Goal: Find specific page/section: Find specific page/section

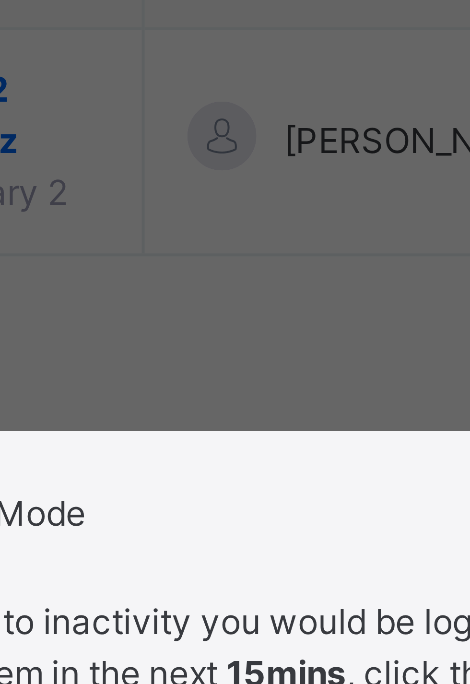
click at [215, 285] on div "× Idle Mode Due to inactivity you would be logged out to the system in the next…" at bounding box center [235, 342] width 470 height 684
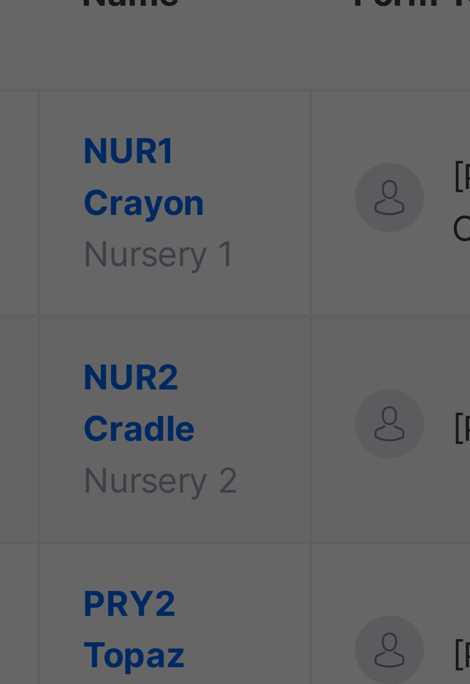
click at [185, 237] on div "× Idle Mode Due to inactivity you would be logged out to the system in the next…" at bounding box center [235, 342] width 470 height 684
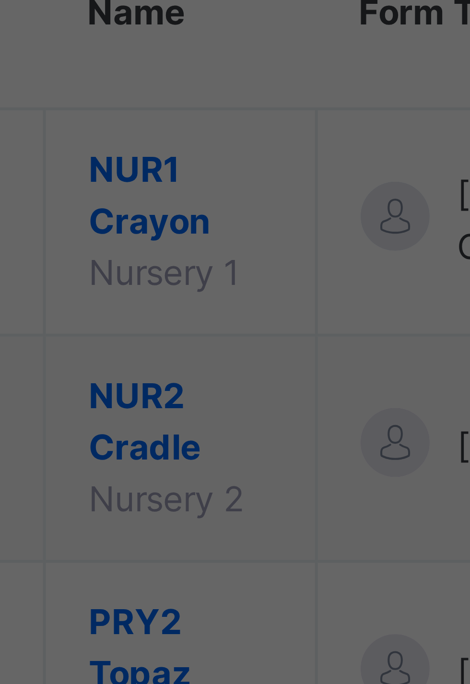
click at [182, 233] on div "× Idle Mode Due to inactivity you would be logged out to the system in the next…" at bounding box center [235, 342] width 470 height 684
click at [179, 231] on div "× Idle Mode Due to inactivity you would be logged out to the system in the next…" at bounding box center [235, 342] width 470 height 684
click at [183, 230] on div "× Idle Mode Due to inactivity you would be logged out to the system in the next…" at bounding box center [235, 342] width 470 height 684
click at [179, 233] on div "× Idle Mode Due to inactivity you would be logged out to the system in the next…" at bounding box center [235, 342] width 470 height 684
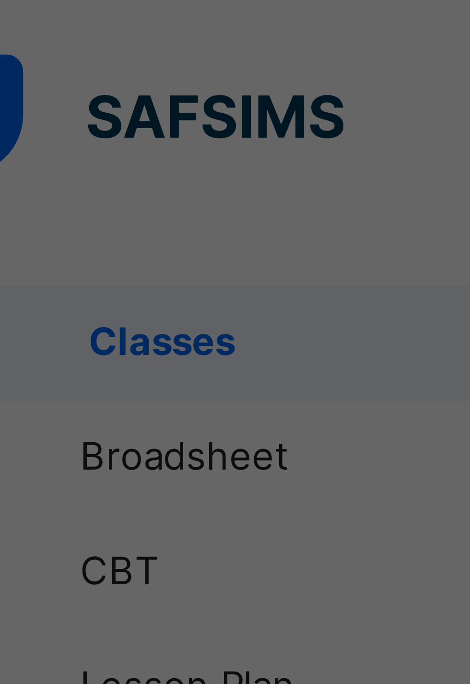
click at [55, 58] on div "× Idle Mode Due to inactivity you would be logged out to the system in the next…" at bounding box center [235, 342] width 470 height 684
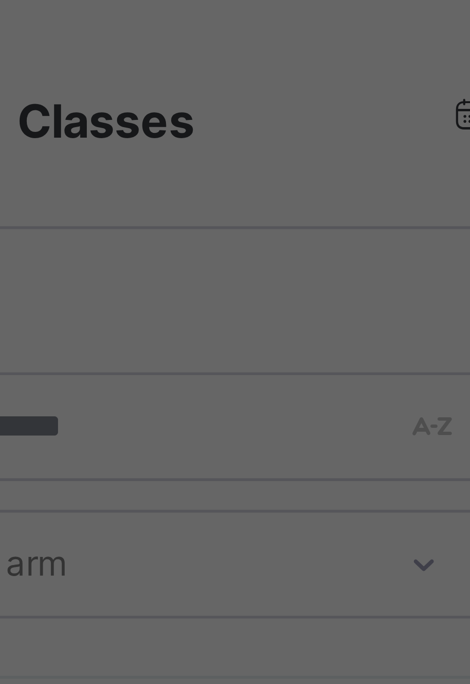
click at [178, 21] on div "× Idle Mode Due to inactivity you would be logged out to the system in the next…" at bounding box center [235, 342] width 470 height 684
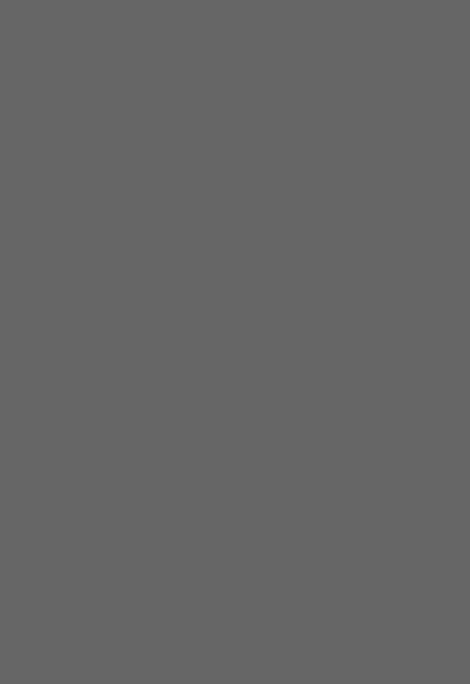
click at [301, 382] on span "Resume" at bounding box center [290, 378] width 22 height 9
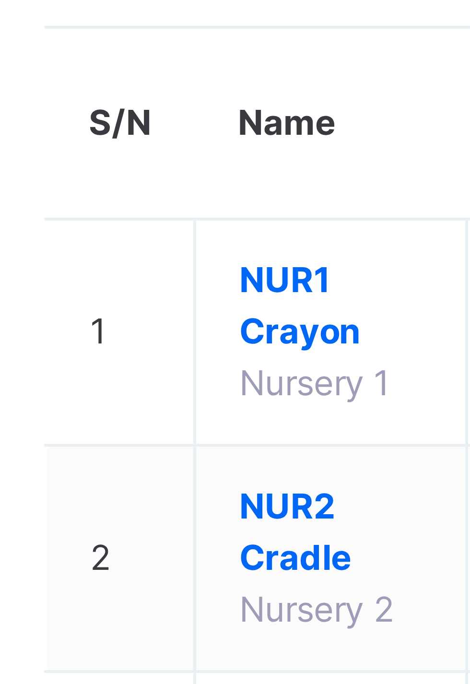
click at [175, 202] on span "NUR2 Cradle" at bounding box center [180, 198] width 31 height 17
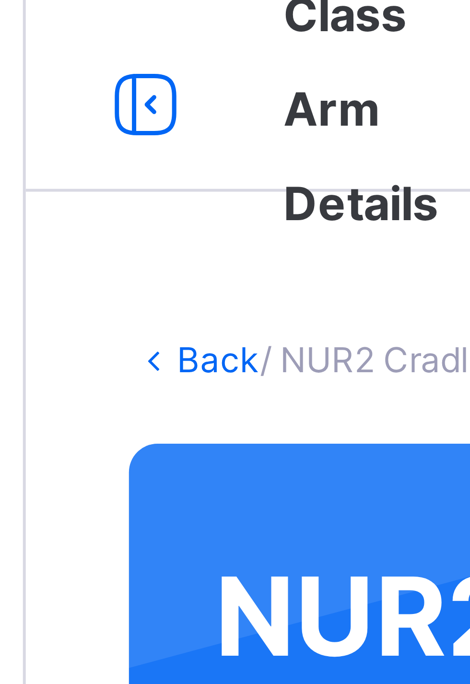
click at [141, 65] on link "Back" at bounding box center [148, 66] width 14 height 7
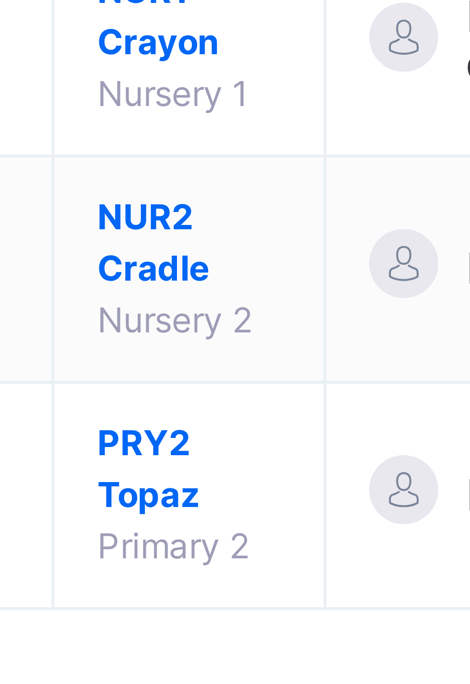
click at [183, 233] on span "PRY2 Topaz" at bounding box center [180, 235] width 31 height 17
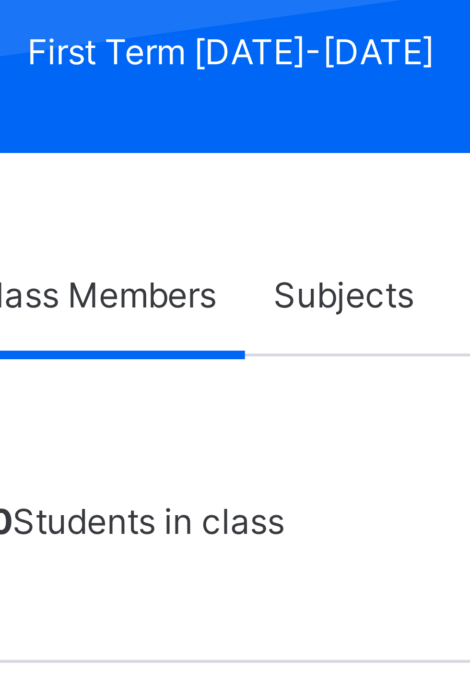
click at [200, 216] on span "Subjects" at bounding box center [200, 217] width 24 height 9
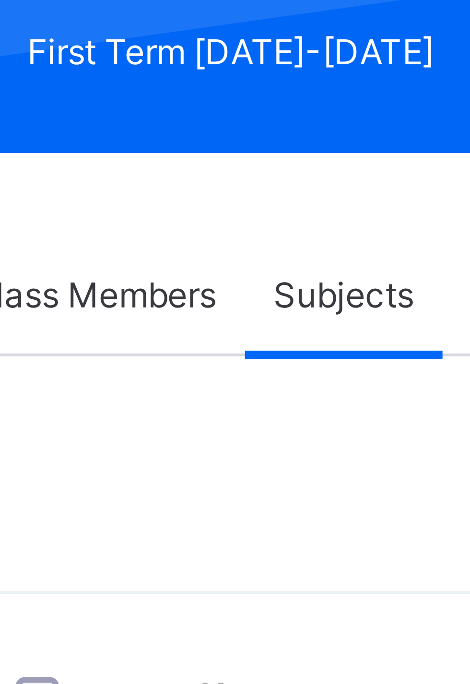
click at [223, 322] on span "English Language" at bounding box center [199, 320] width 47 height 17
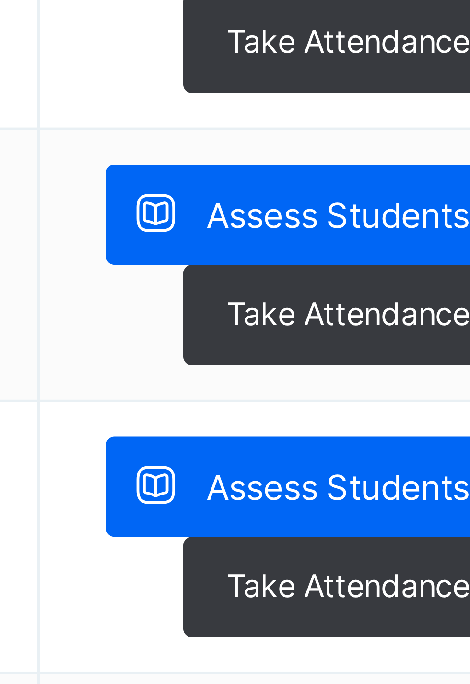
click at [408, 314] on span "Assess Students" at bounding box center [416, 316] width 44 height 9
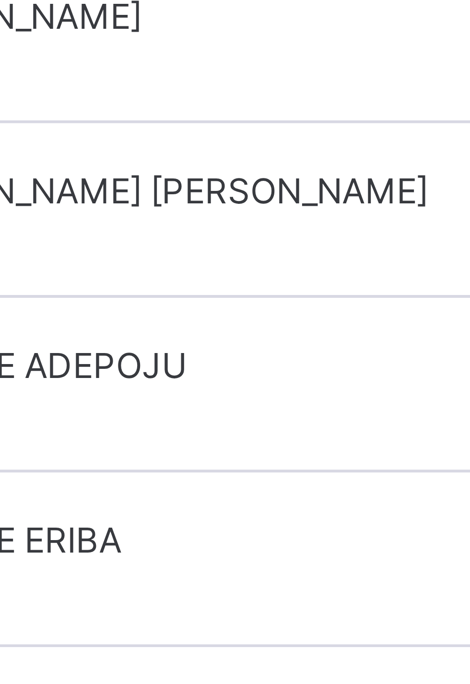
scroll to position [127, 0]
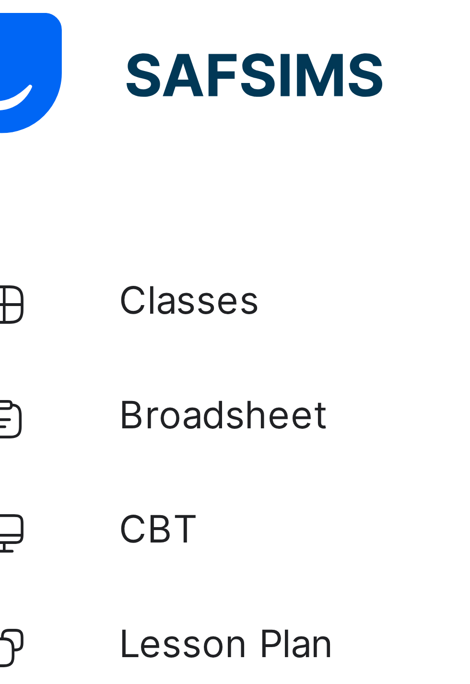
click at [63, 77] on span "Broadsheet" at bounding box center [76, 77] width 77 height 10
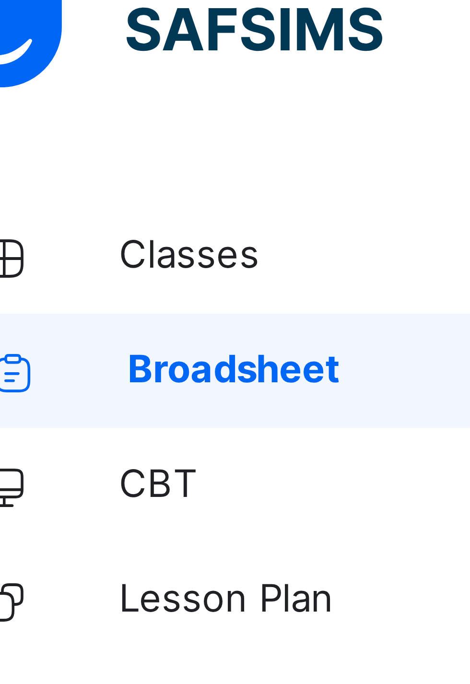
click at [51, 59] on span "Classes" at bounding box center [76, 58] width 77 height 10
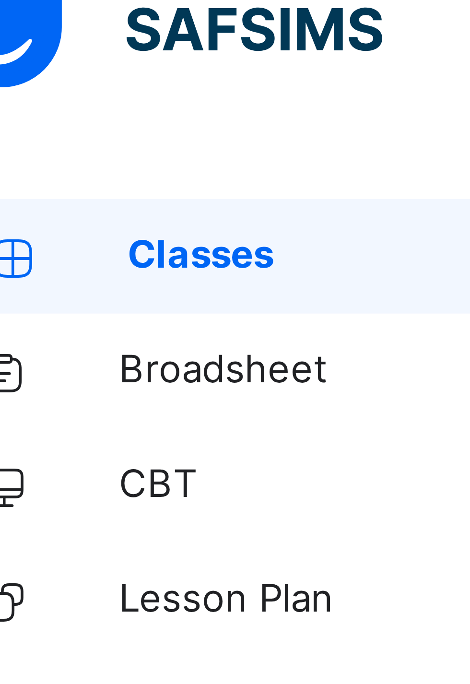
click at [67, 81] on span "Broadsheet" at bounding box center [76, 77] width 77 height 10
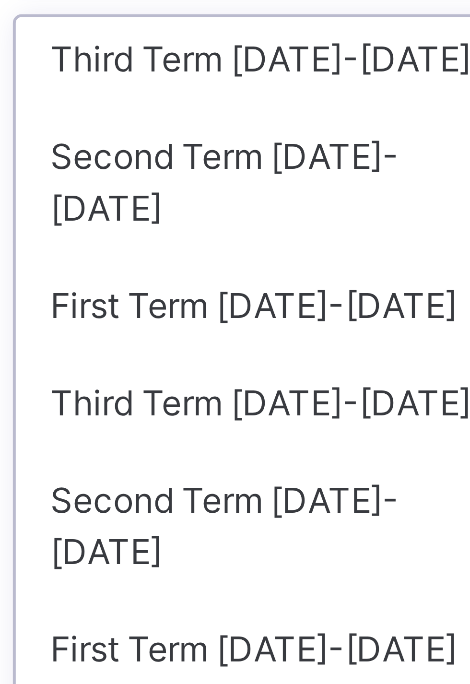
scroll to position [166, 0]
